Goal: Information Seeking & Learning: Understand process/instructions

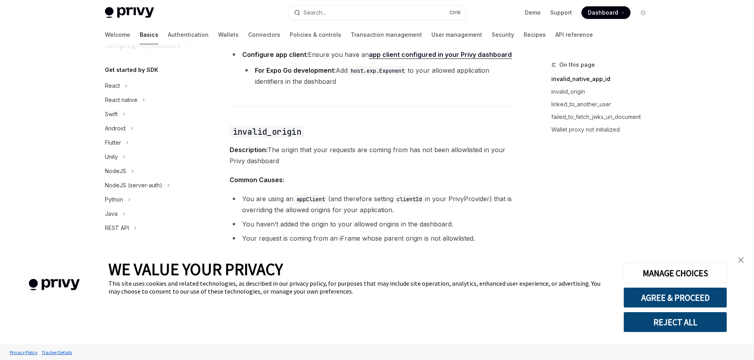
scroll to position [198, 0]
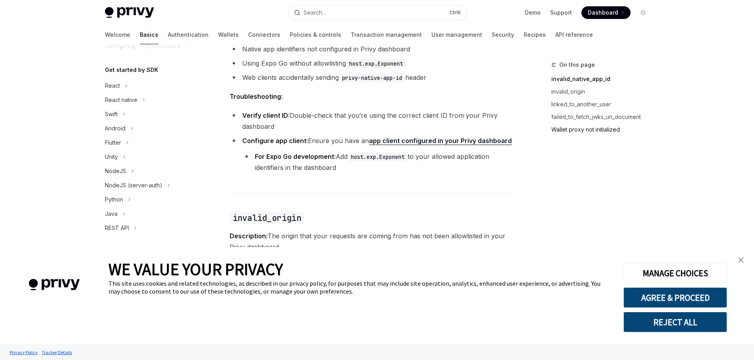
click at [562, 129] on link "Wallet proxy not initialized" at bounding box center [603, 129] width 104 height 13
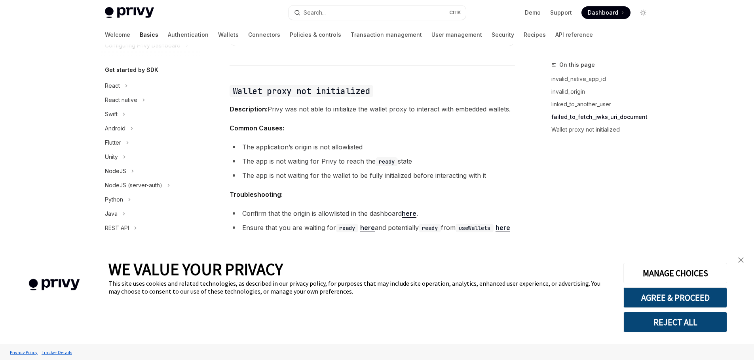
scroll to position [1237, 0]
drag, startPoint x: 253, startPoint y: 143, endPoint x: 256, endPoint y: 147, distance: 4.8
click at [256, 146] on ul "The application’s origin is not allowlisted The app is not waiting for Privy to…" at bounding box center [371, 161] width 285 height 40
click at [375, 157] on code "ready" at bounding box center [386, 161] width 22 height 9
drag, startPoint x: 377, startPoint y: 150, endPoint x: 390, endPoint y: 150, distance: 13.1
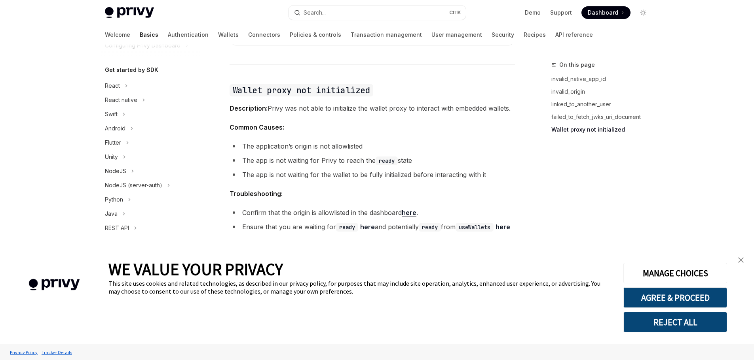
click at [383, 157] on code "ready" at bounding box center [386, 161] width 22 height 9
click at [391, 157] on code "ready" at bounding box center [386, 161] width 22 height 9
click at [398, 155] on li "The app is not waiting for Privy to reach the ready state" at bounding box center [371, 160] width 285 height 11
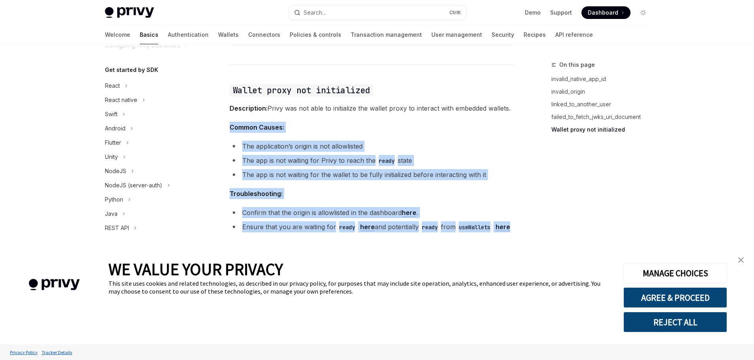
drag, startPoint x: 226, startPoint y: 116, endPoint x: 433, endPoint y: 228, distance: 235.2
copy div "Common Causes: The application’s origin is not allowlisted The app is not waiti…"
click at [438, 188] on span "Troubleshooting:" at bounding box center [371, 193] width 285 height 11
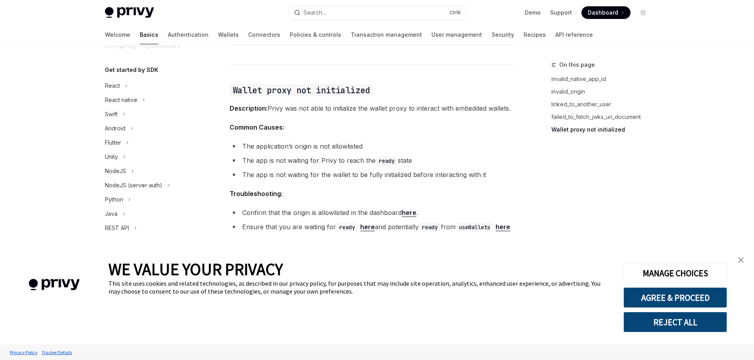
click at [415, 209] on link "here" at bounding box center [409, 213] width 15 height 8
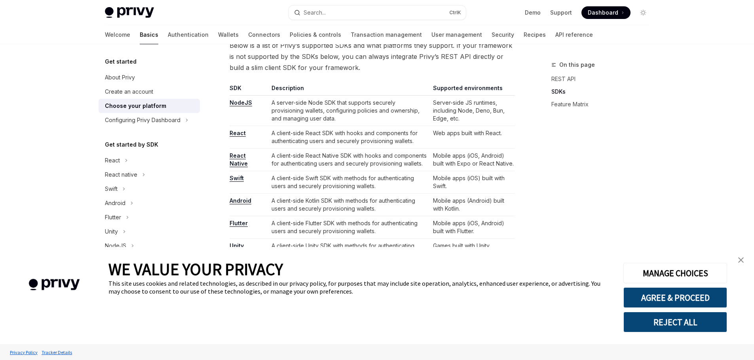
scroll to position [514, 0]
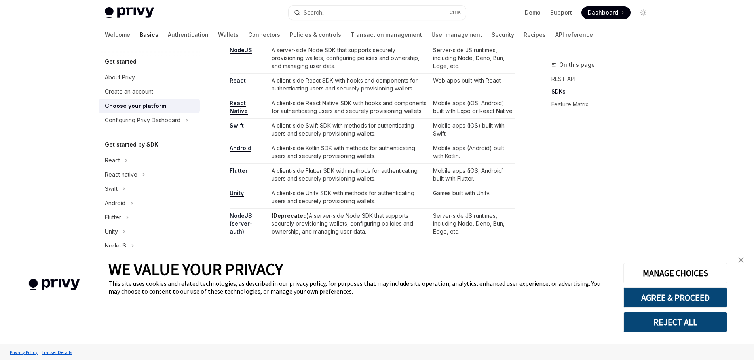
click at [238, 80] on link "React" at bounding box center [237, 80] width 16 height 7
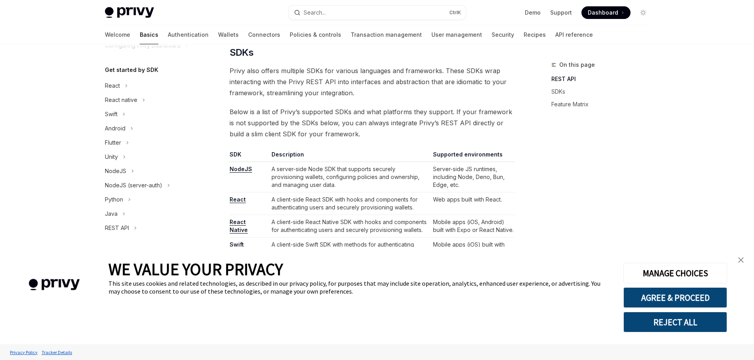
scroll to position [277, 0]
